Goal: Task Accomplishment & Management: Use online tool/utility

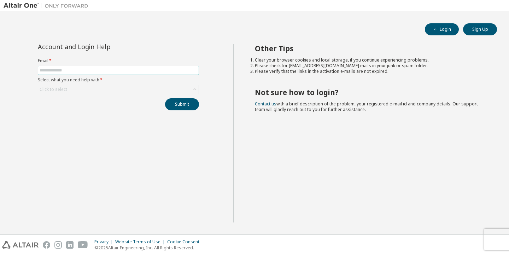
click at [135, 71] on input "text" at bounding box center [119, 71] width 158 height 6
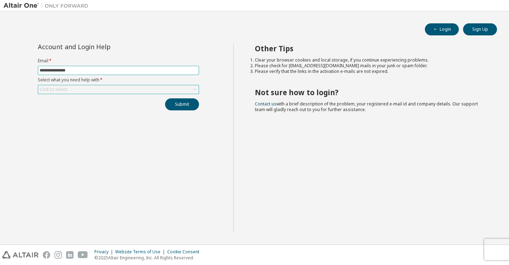
type input "**********"
click at [175, 86] on div "Click to select" at bounding box center [118, 89] width 161 height 8
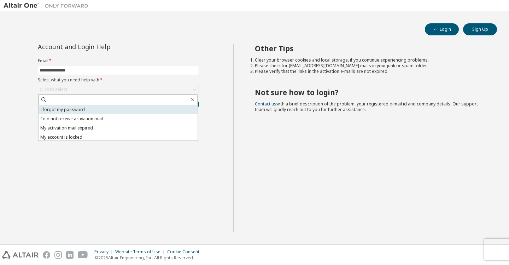
click at [159, 106] on li "I forgot my password" at bounding box center [118, 109] width 159 height 9
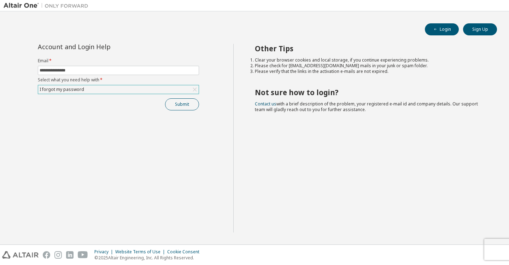
click at [186, 106] on button "Submit" at bounding box center [182, 104] width 34 height 12
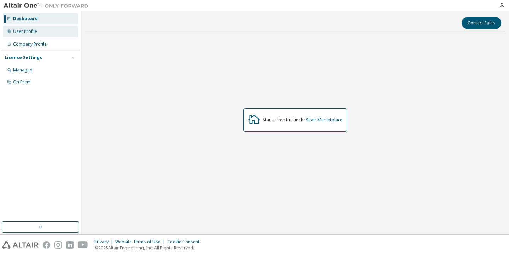
click at [31, 28] on div "User Profile" at bounding box center [40, 31] width 75 height 11
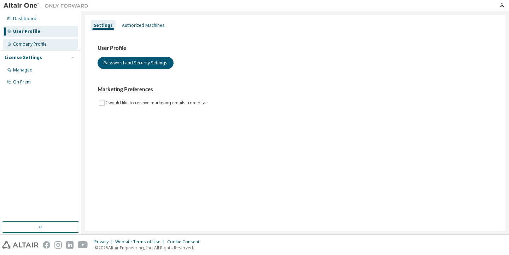
click at [33, 42] on div "Company Profile" at bounding box center [30, 44] width 34 height 6
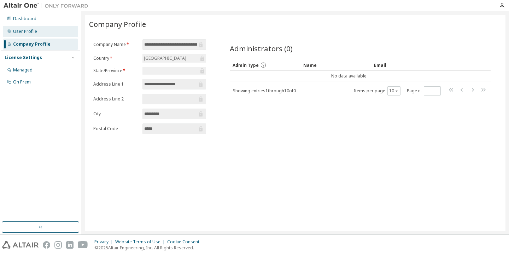
click at [32, 31] on div "User Profile" at bounding box center [25, 32] width 24 height 6
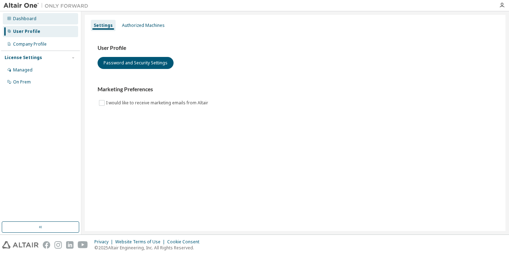
click at [32, 19] on div "Dashboard" at bounding box center [24, 19] width 23 height 6
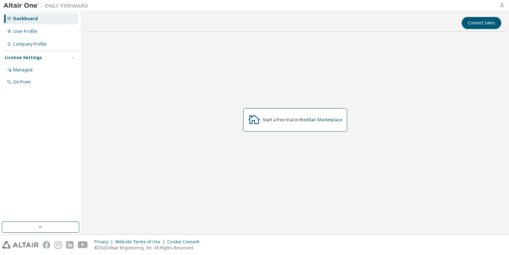
click at [504, 4] on icon "button" at bounding box center [502, 5] width 6 height 6
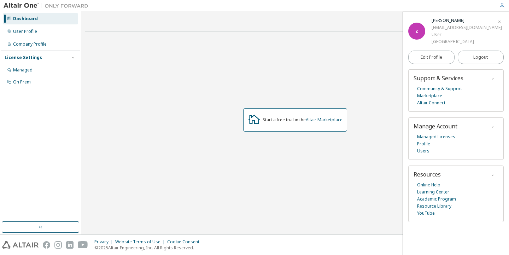
click at [503, 6] on icon "button" at bounding box center [502, 5] width 6 height 6
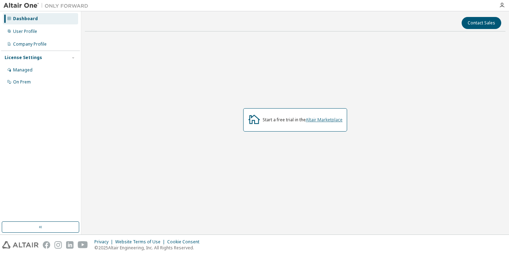
click at [320, 119] on link "Altair Marketplace" at bounding box center [324, 120] width 37 height 6
click at [28, 45] on div "Company Profile" at bounding box center [30, 44] width 34 height 6
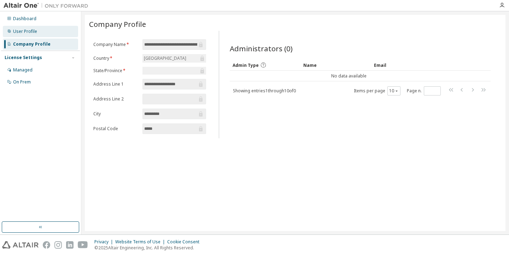
click at [33, 33] on div "User Profile" at bounding box center [25, 32] width 24 height 6
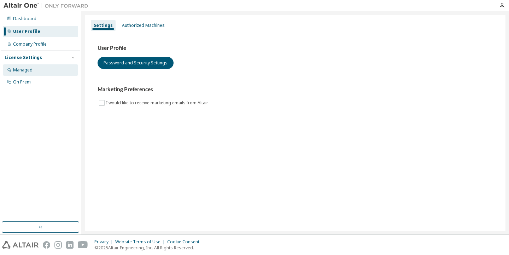
click at [27, 74] on div "Managed" at bounding box center [40, 69] width 75 height 11
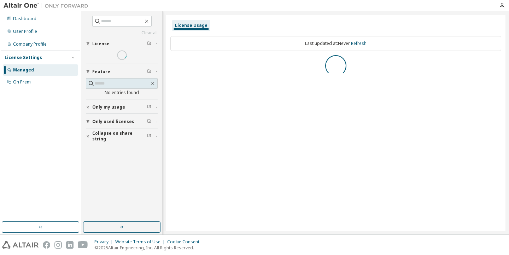
click at [22, 91] on div "Dashboard User Profile Company Profile License Settings Managed On Prem" at bounding box center [40, 116] width 79 height 208
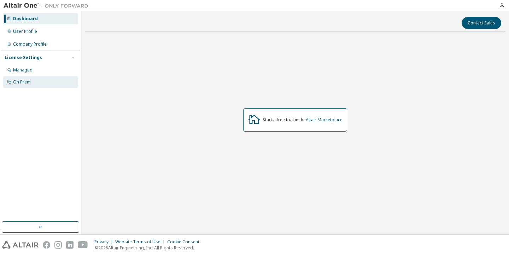
click at [17, 81] on div "On Prem" at bounding box center [22, 82] width 18 height 6
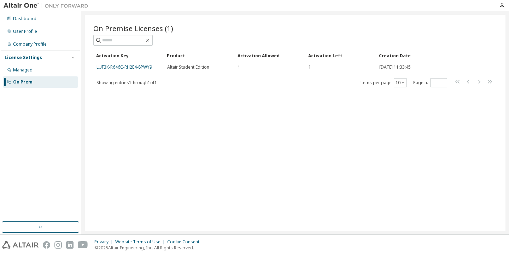
click at [117, 58] on div "Activation Key" at bounding box center [128, 55] width 65 height 11
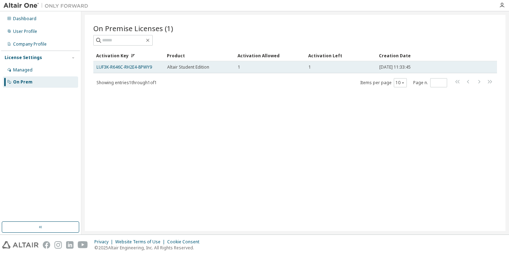
click at [172, 65] on span "Altair Student Edition" at bounding box center [188, 67] width 42 height 6
click at [140, 65] on link "LUF3K-R646C-RH2E4-8PWY9" at bounding box center [125, 67] width 56 height 6
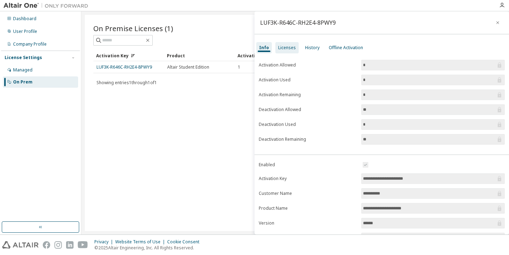
click at [276, 47] on div "Licenses" at bounding box center [286, 47] width 23 height 11
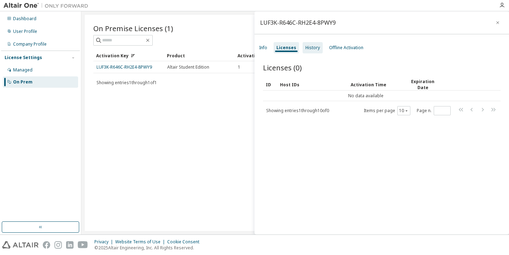
click at [314, 50] on div "History" at bounding box center [313, 48] width 14 height 6
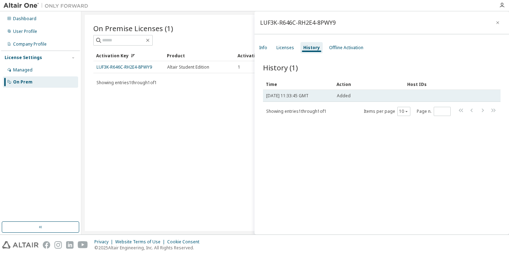
click at [337, 95] on span "Added" at bounding box center [344, 96] width 14 height 6
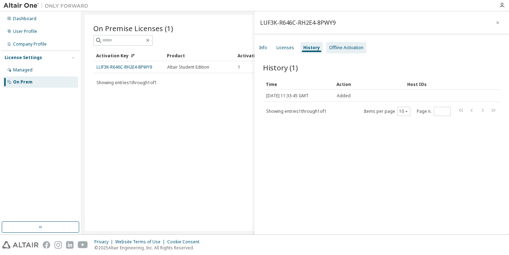
click at [336, 48] on div "Offline Activation" at bounding box center [346, 48] width 34 height 6
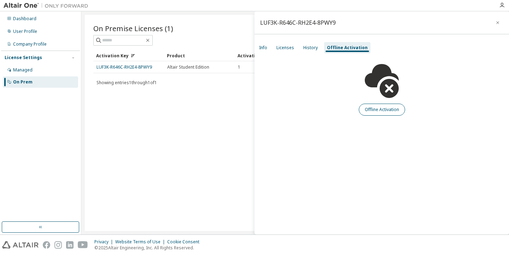
click at [365, 111] on button "Offline Activation" at bounding box center [382, 110] width 46 height 12
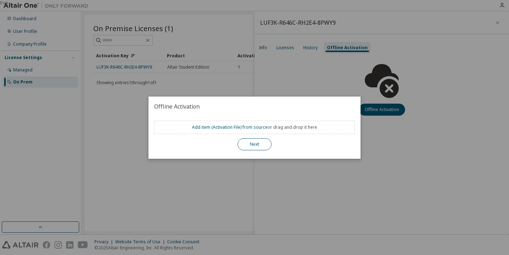
click at [244, 149] on button "Next" at bounding box center [255, 144] width 34 height 12
click at [230, 127] on link "Add item ( Activation File ) from source" at bounding box center [230, 127] width 76 height 6
click at [279, 183] on div "true" at bounding box center [254, 127] width 509 height 255
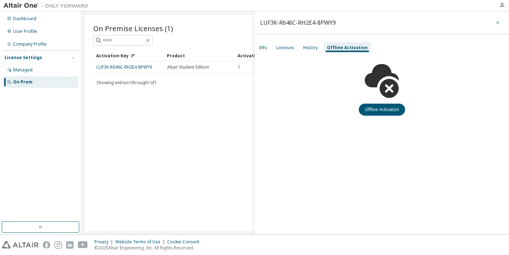
click at [495, 22] on icon "button" at bounding box center [497, 23] width 5 height 6
